Goal: Task Accomplishment & Management: Use online tool/utility

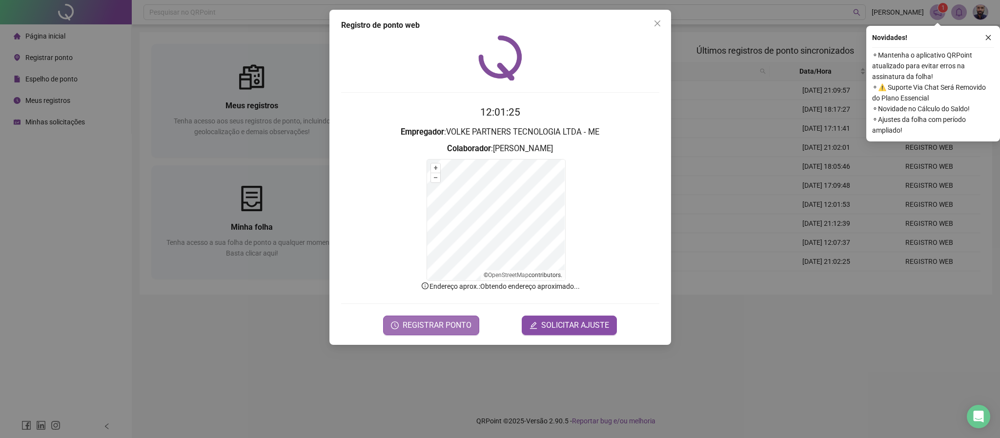
click at [428, 326] on span "REGISTRAR PONTO" at bounding box center [437, 326] width 69 height 12
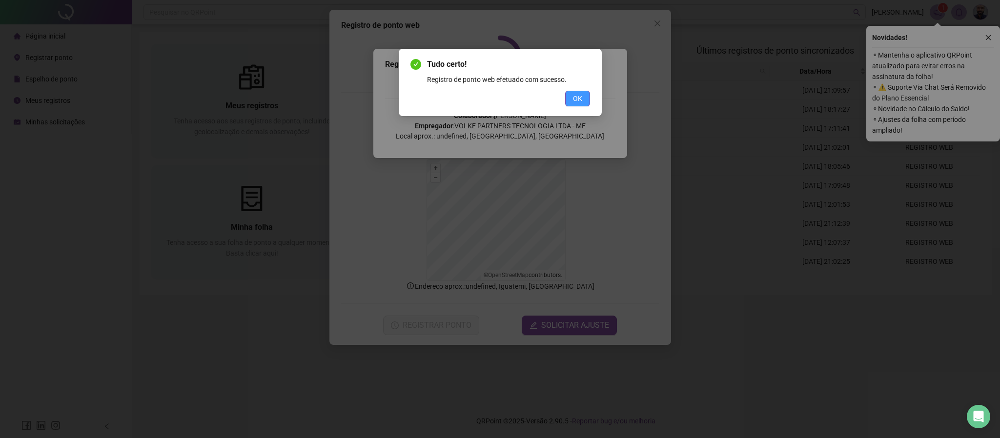
drag, startPoint x: 585, startPoint y: 97, endPoint x: 579, endPoint y: 95, distance: 6.0
click at [580, 96] on button "OK" at bounding box center [577, 99] width 25 height 16
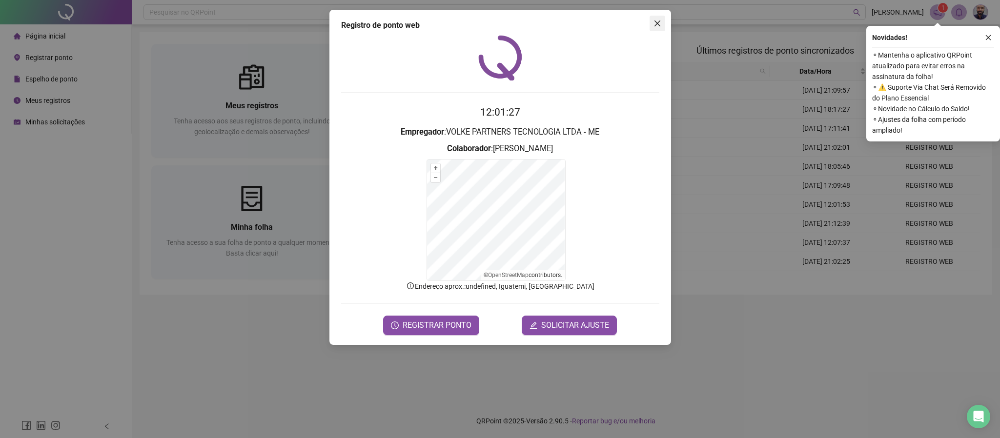
click at [660, 18] on button "Close" at bounding box center [658, 24] width 16 height 16
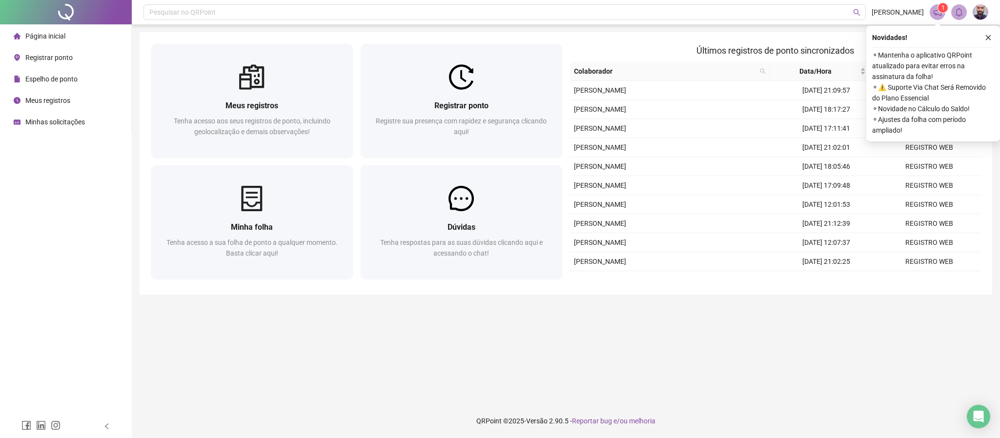
click at [78, 129] on div "Minhas solicitações" at bounding box center [49, 122] width 71 height 20
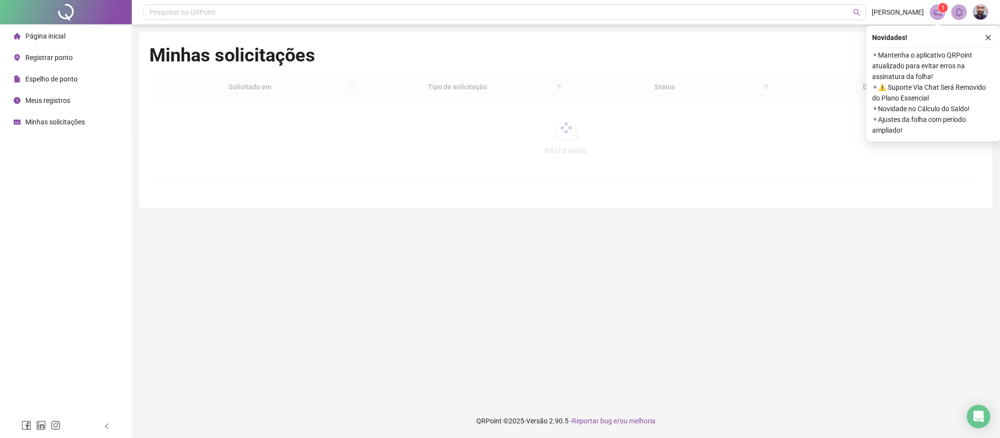
click at [47, 37] on span "Página inicial" at bounding box center [45, 36] width 40 height 8
